Goal: Navigation & Orientation: Find specific page/section

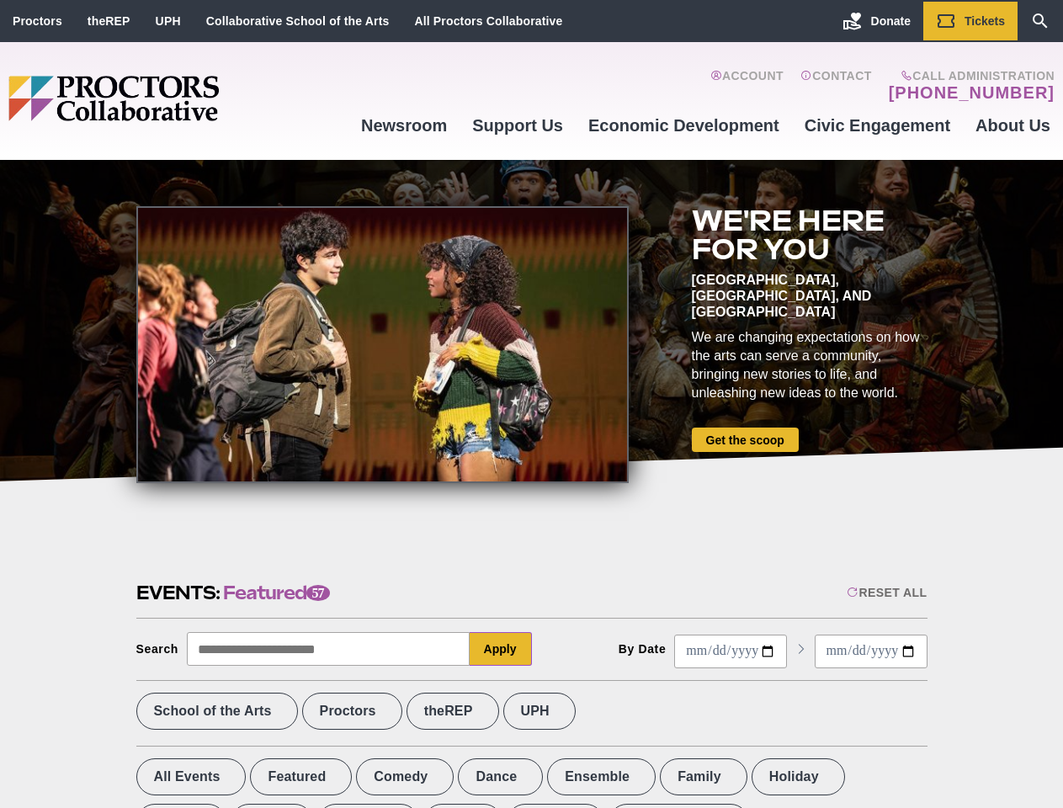
click at [531, 404] on div at bounding box center [382, 344] width 493 height 277
click at [886, 593] on div "Reset All" at bounding box center [887, 592] width 80 height 13
click at [501, 649] on button "Apply" at bounding box center [501, 649] width 62 height 34
